Goal: Communication & Community: Participate in discussion

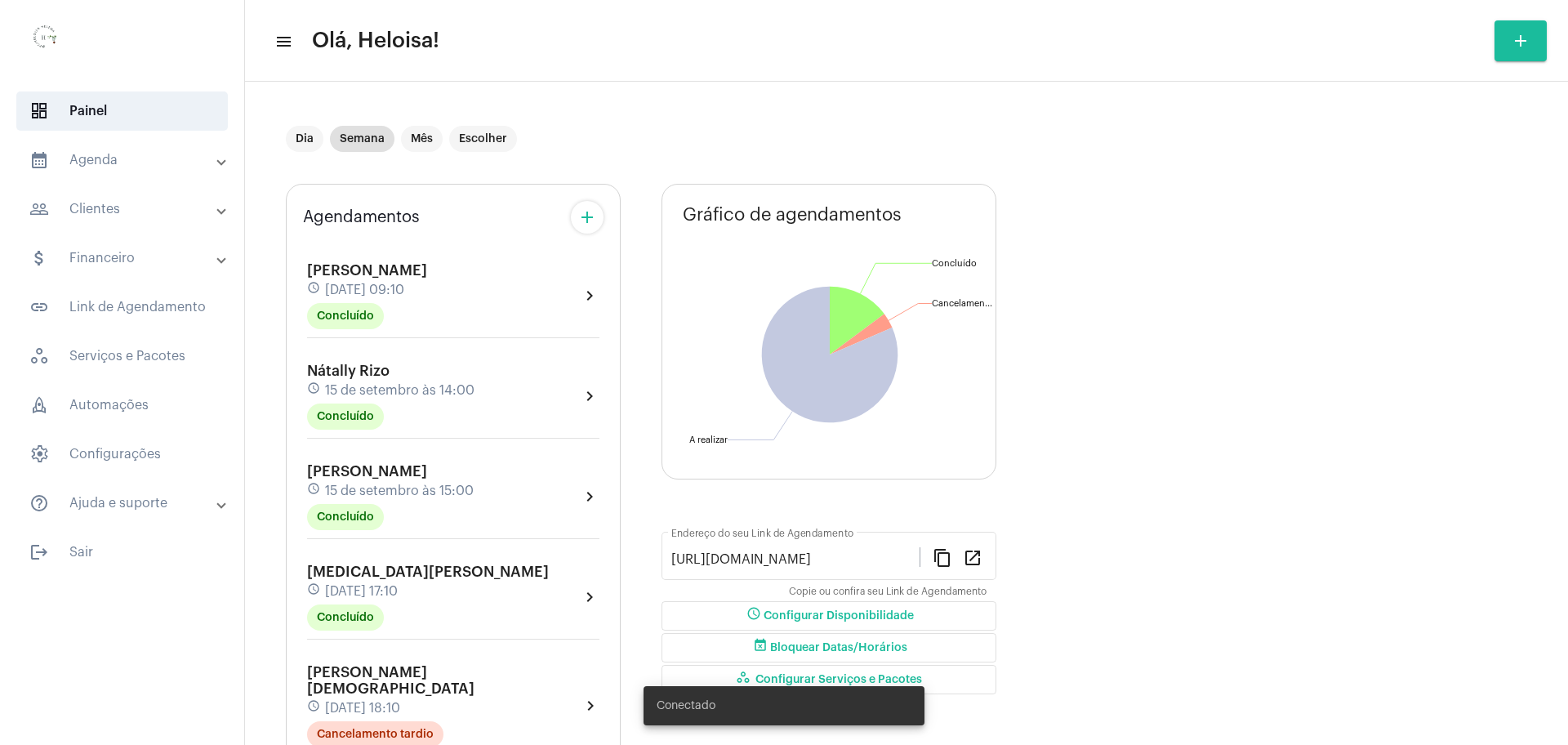
scroll to position [511, 0]
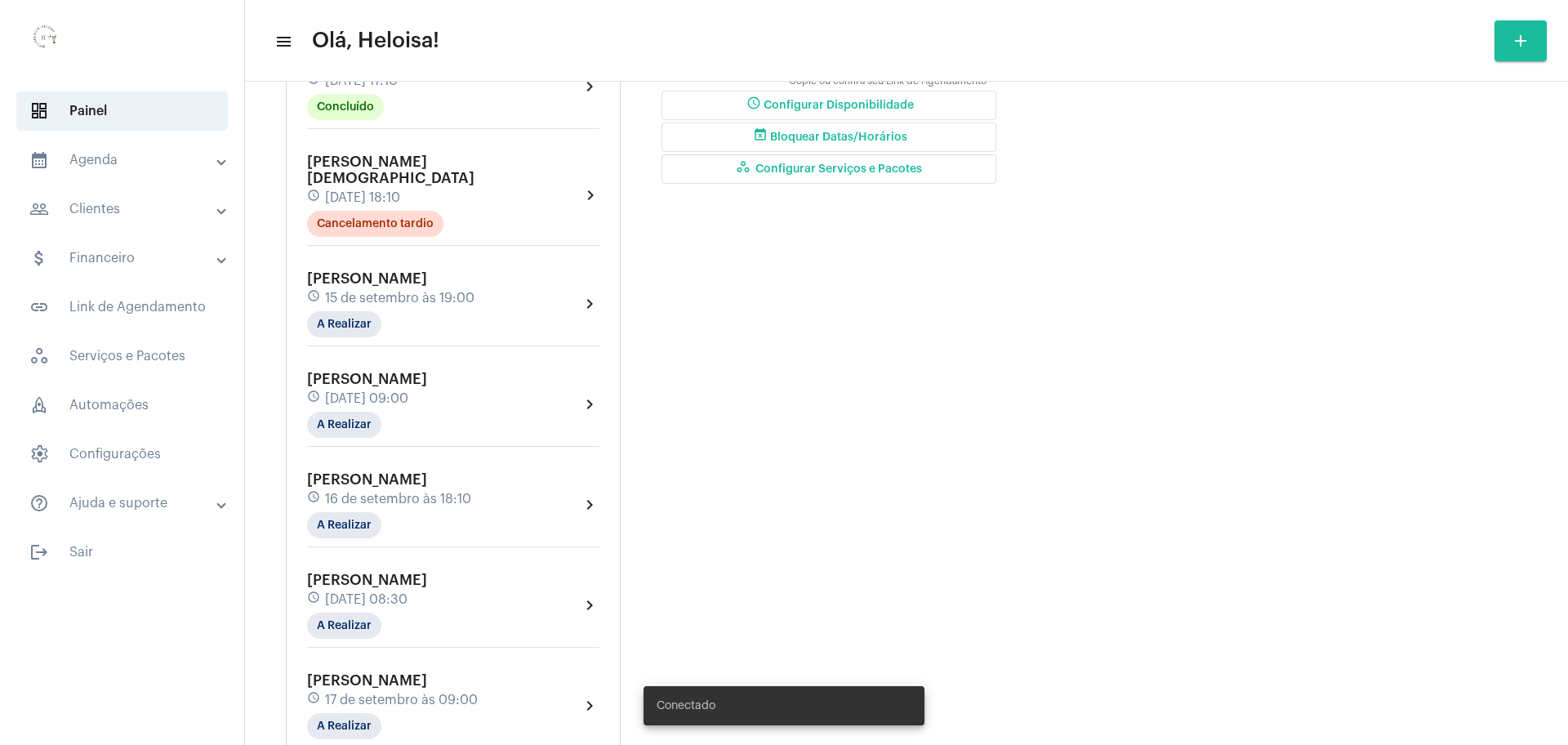
click at [378, 389] on div "schedule [DATE] 09:00" at bounding box center [367, 398] width 120 height 18
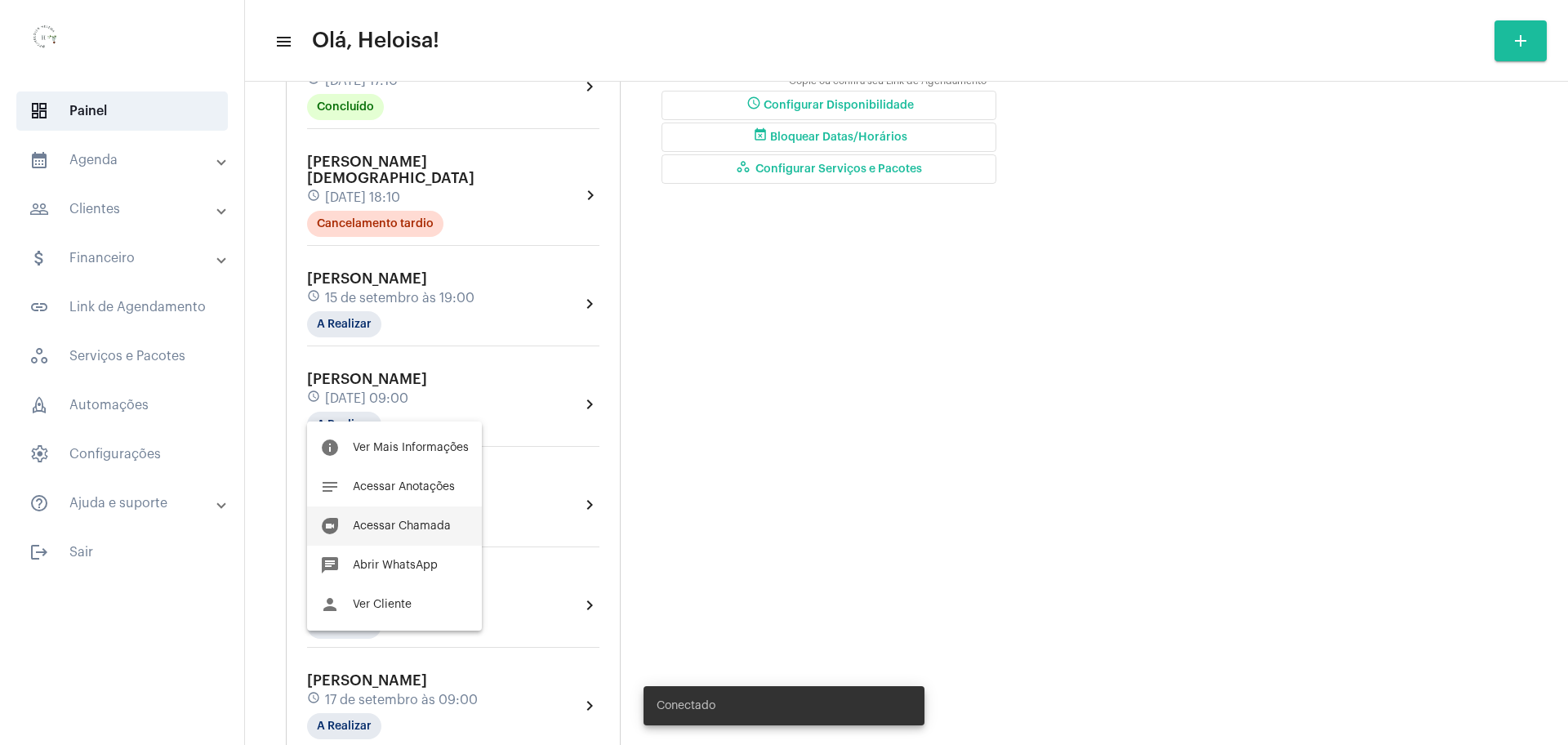
click at [400, 520] on span "Acessar Chamada" at bounding box center [401, 525] width 98 height 11
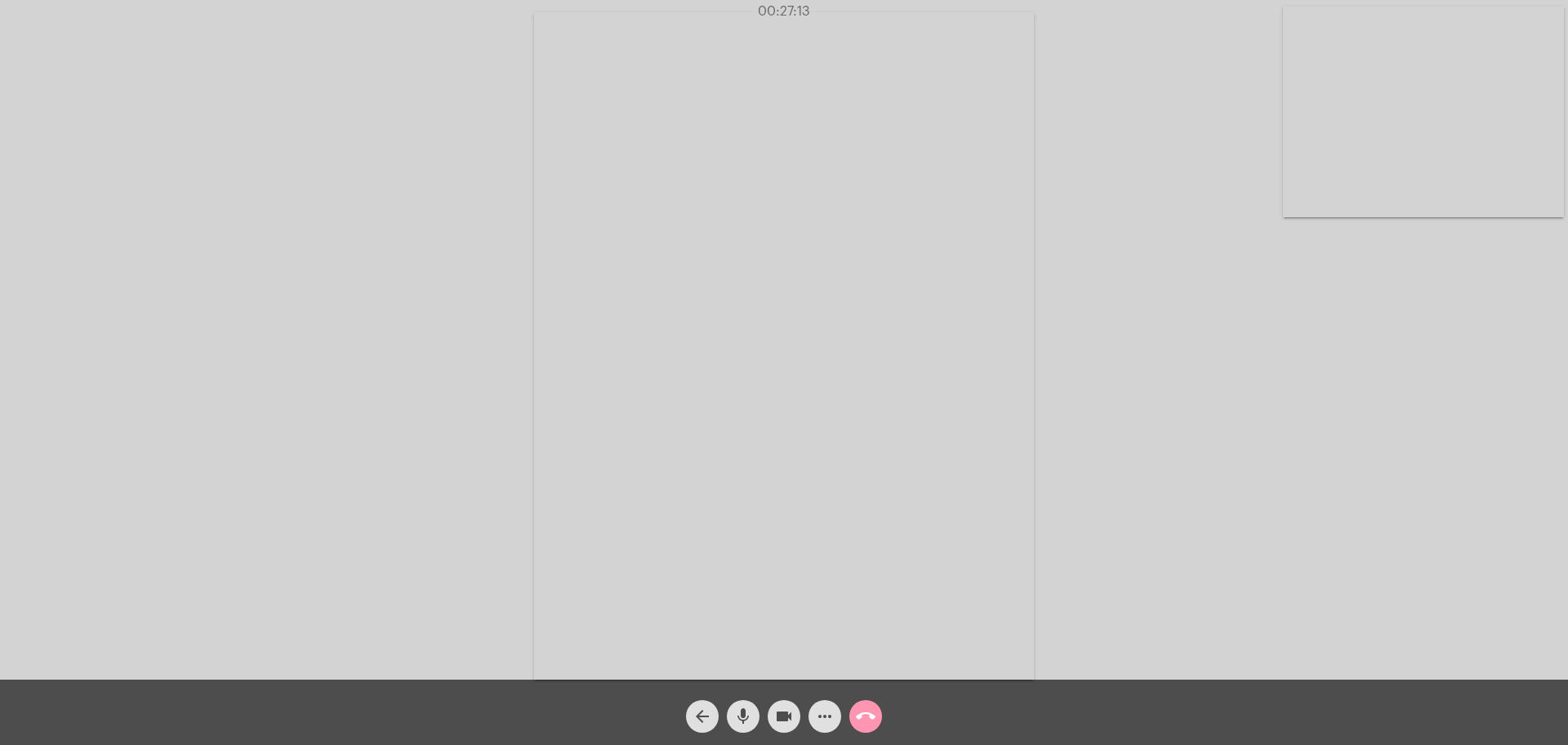
click at [738, 717] on mat-icon "mic" at bounding box center [743, 716] width 20 height 20
click at [741, 718] on mat-icon "mic_off" at bounding box center [743, 716] width 20 height 20
click at [742, 721] on mat-icon "mic" at bounding box center [743, 716] width 20 height 20
click at [742, 721] on mat-icon "mic_off" at bounding box center [743, 716] width 20 height 20
click at [742, 721] on mat-icon "mic" at bounding box center [743, 716] width 20 height 20
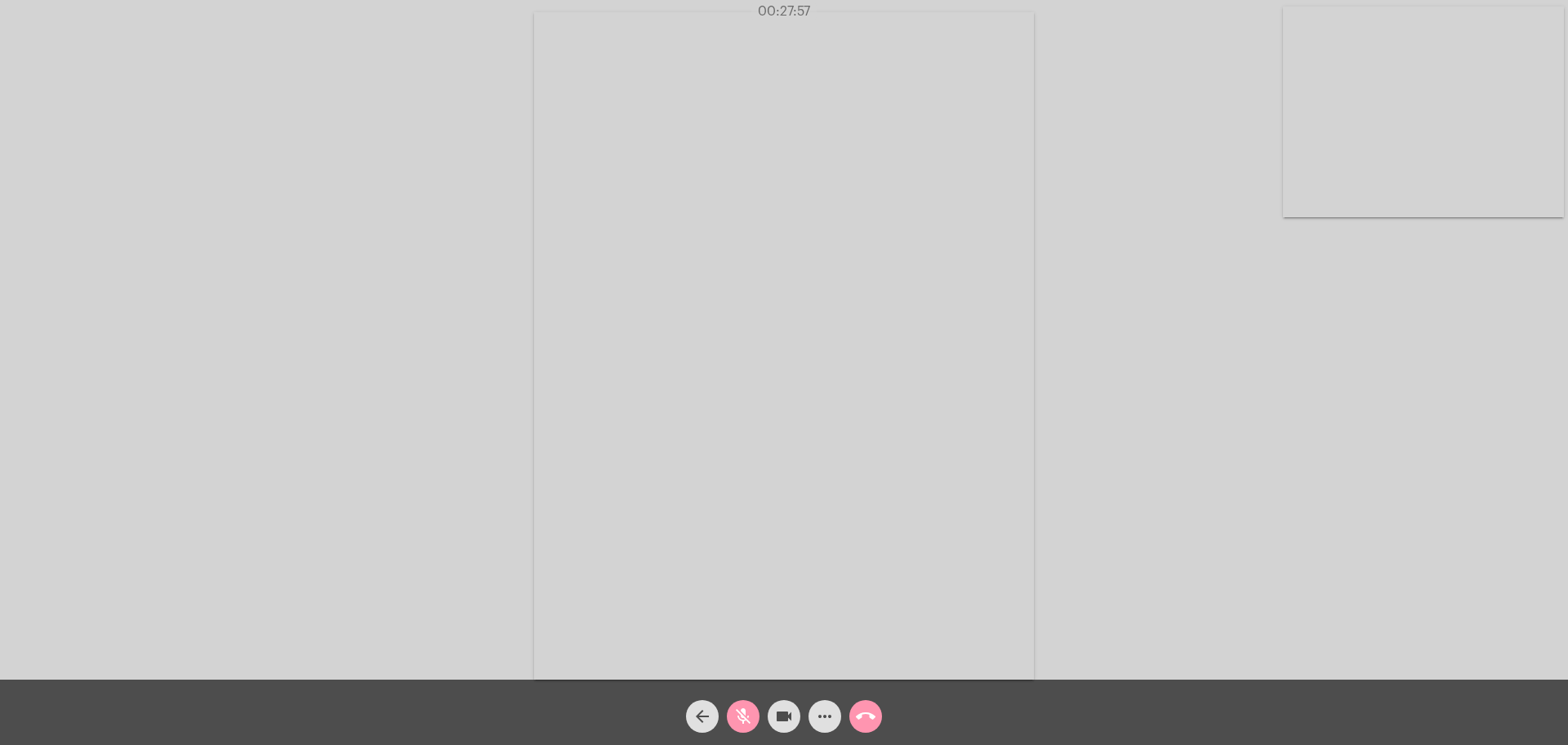
click at [745, 720] on mat-icon "mic_off" at bounding box center [743, 716] width 20 height 20
